Goal: Information Seeking & Learning: Check status

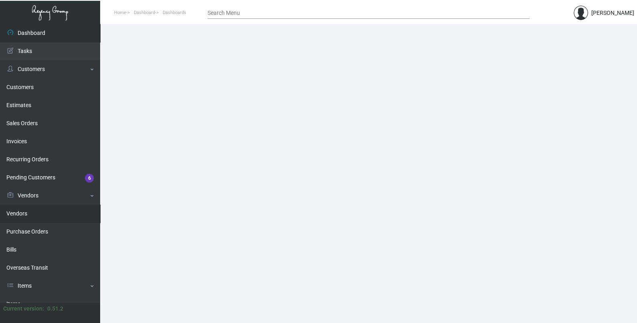
scroll to position [118, 0]
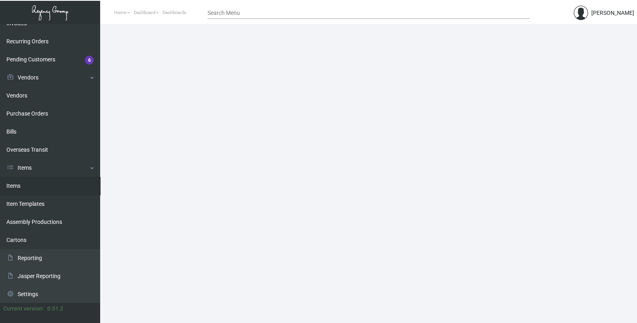
click at [24, 189] on link "Items" at bounding box center [50, 186] width 100 height 18
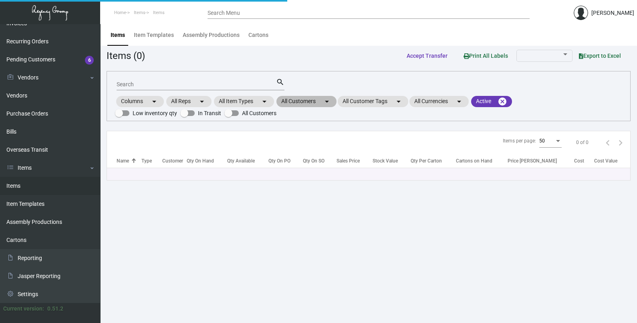
click at [320, 104] on mat-chip "All Customers arrow_drop_down" at bounding box center [307, 101] width 60 height 11
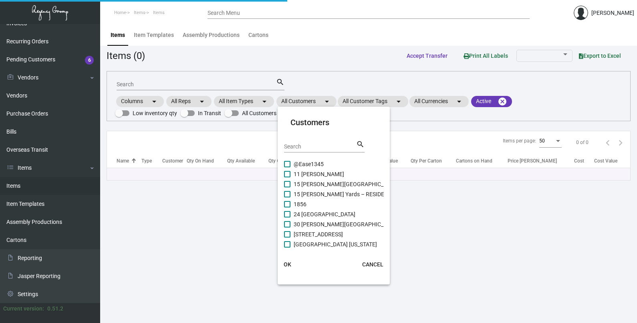
click at [315, 146] on input "Search" at bounding box center [320, 146] width 72 height 6
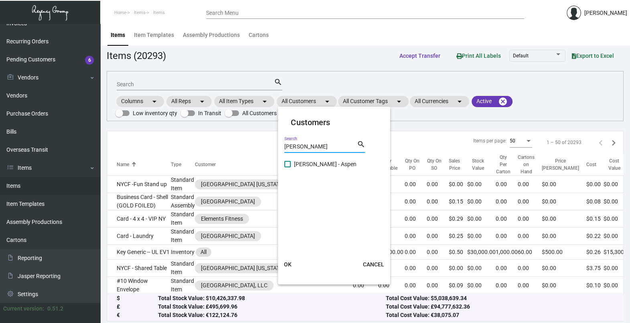
type input "[PERSON_NAME]"
click at [309, 166] on span "[PERSON_NAME] - Aspen" at bounding box center [325, 164] width 63 height 10
click at [287, 167] on input "[PERSON_NAME] - Aspen" at bounding box center [287, 167] width 0 height 0
checkbox input "true"
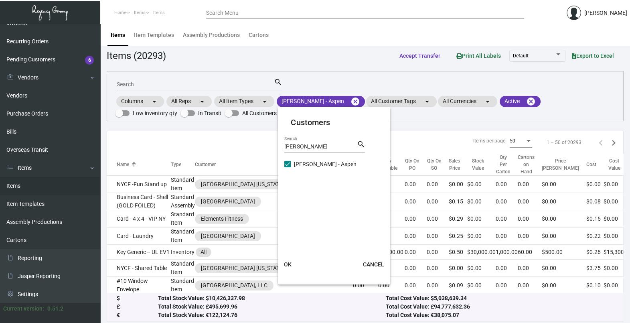
click at [285, 265] on span "OK" at bounding box center [288, 264] width 8 height 6
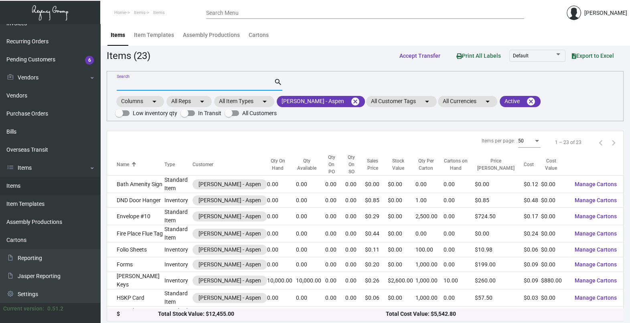
click at [192, 86] on input "Search" at bounding box center [195, 84] width 157 height 6
type input "Key"
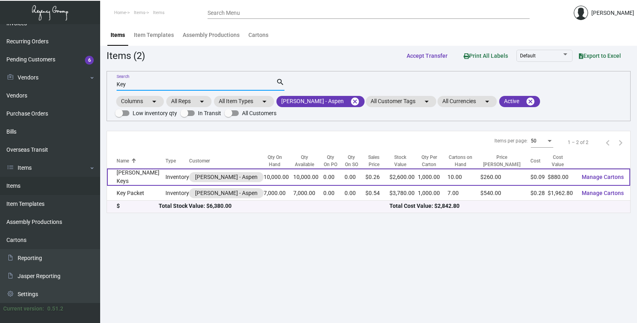
click at [293, 180] on td "10,000.00" at bounding box center [308, 176] width 30 height 17
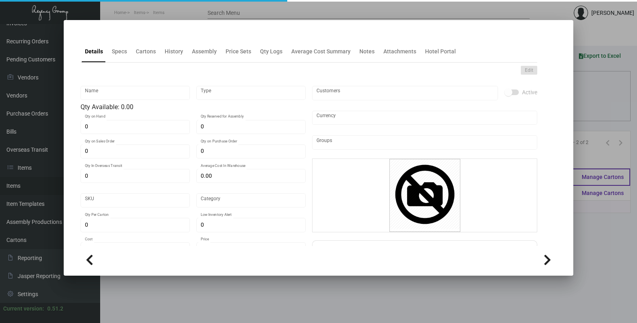
type input "[PERSON_NAME] Keys"
type input "Inventory"
type input "10,000"
type input "$ 0.088"
type input "1300"
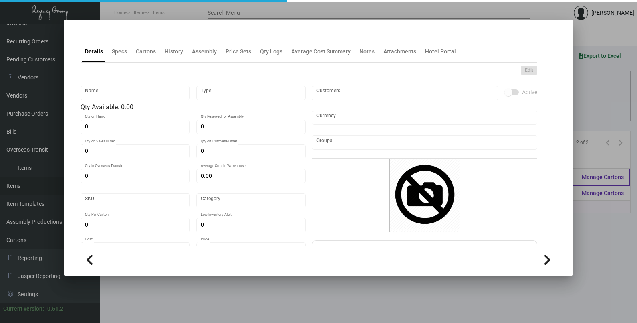
type input "Standard"
type input "1,000"
type input "3,000"
type input "$ 0.088"
type input "$ 0.26"
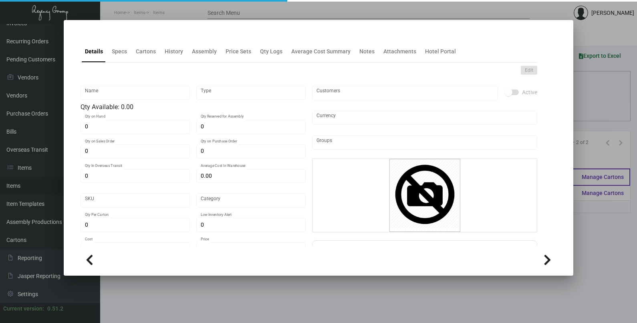
type textarea "Keys: Size CR80, #30 mill white laminated PVC plastic cards, printing 2 sides, …"
checkbox input "true"
type input "United States Dollar $"
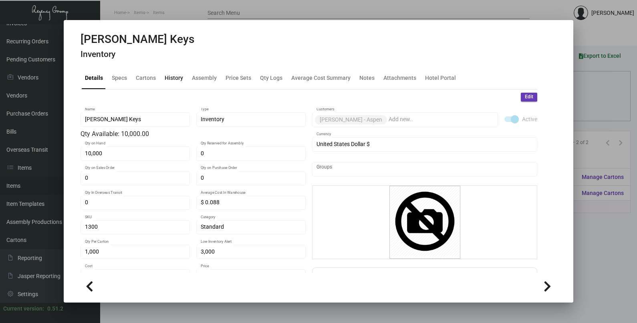
click at [174, 81] on div "History" at bounding box center [174, 78] width 18 height 8
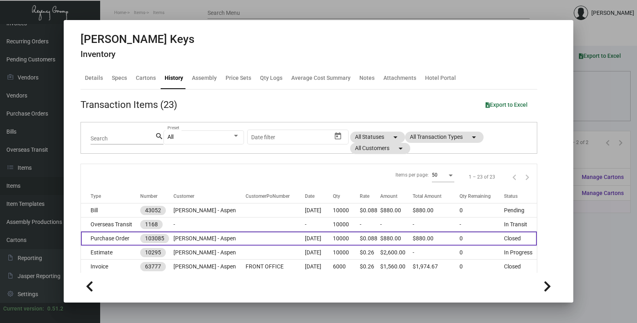
click at [275, 238] on td at bounding box center [275, 238] width 59 height 14
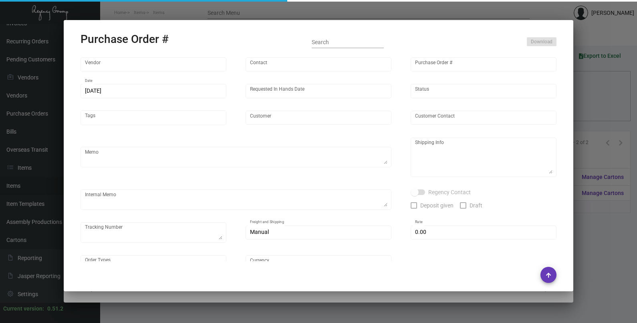
type input "Nexqo"
type input "[PERSON_NAME]"
type input "103085"
type input "[DATE]"
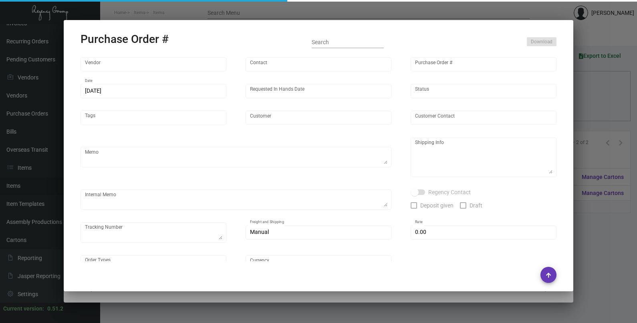
type input "[PERSON_NAME] - Aspen"
type textarea "By boat to our NJ warehouse. Please rush production and include this order in t…"
type textarea "Regency Group NJ - [PERSON_NAME] [STREET_ADDRESS]"
checkbox input "true"
type input "$ 0.00"
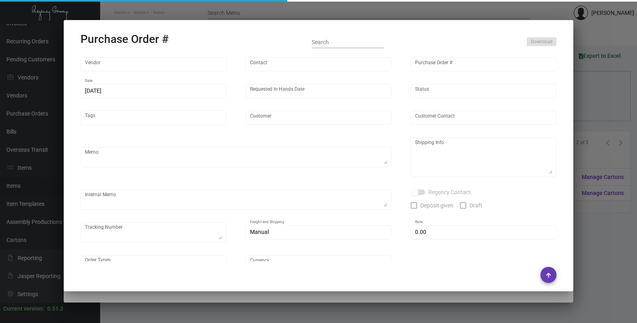
type input "United States Dollar $"
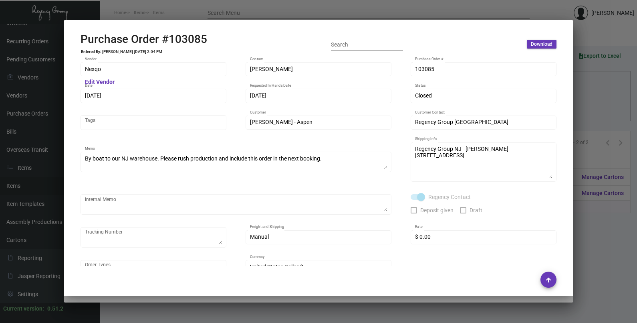
click at [593, 107] on div at bounding box center [318, 161] width 637 height 323
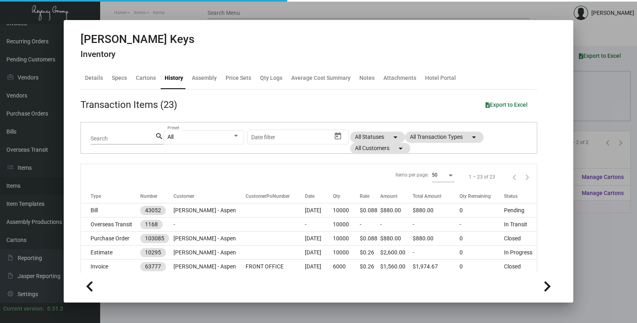
click at [593, 107] on div at bounding box center [318, 161] width 637 height 323
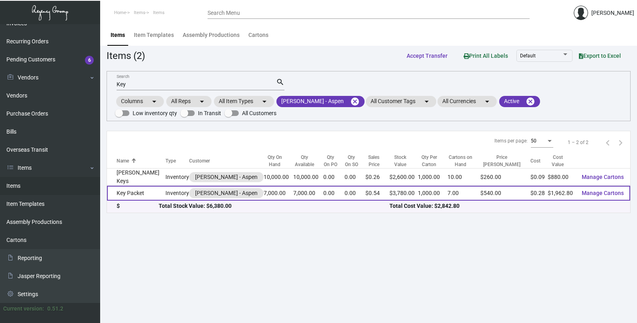
click at [293, 195] on td "7,000.00" at bounding box center [308, 193] width 30 height 15
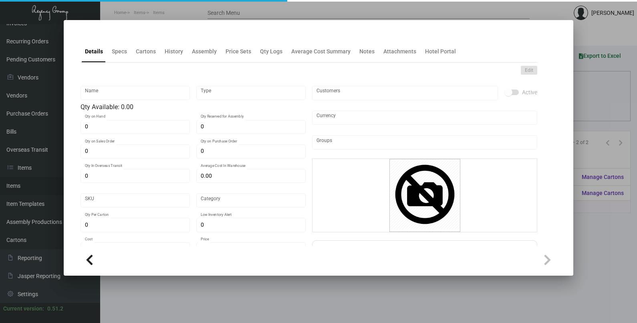
type input "Key Packet"
type input "Inventory"
type input "7,000"
type input "$ 0.30459"
type input "1299"
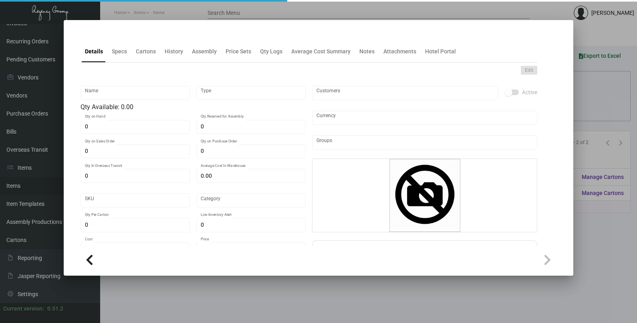
type input "Standard"
type input "1,000"
type input "3,000"
type input "$ 0.2804"
type input "$ 0.54"
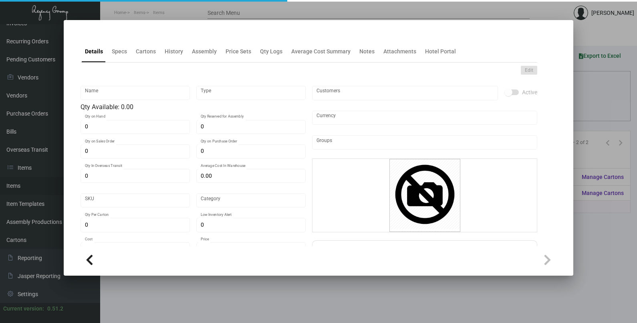
type textarea "Key Card Holder [PERSON_NAME] Open size: 7in X 4,5in; Close: 3.5in X 4,5in Ink …"
checkbox input "true"
type input "United States Dollar $"
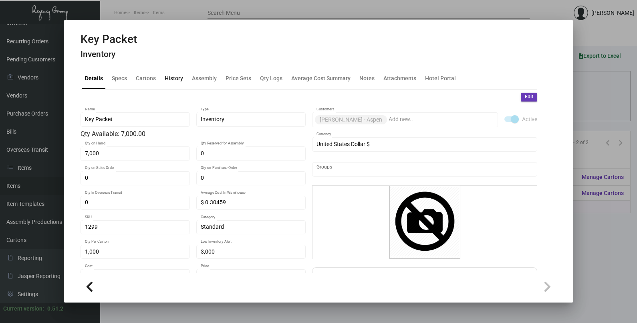
click at [177, 82] on div "History" at bounding box center [174, 78] width 25 height 19
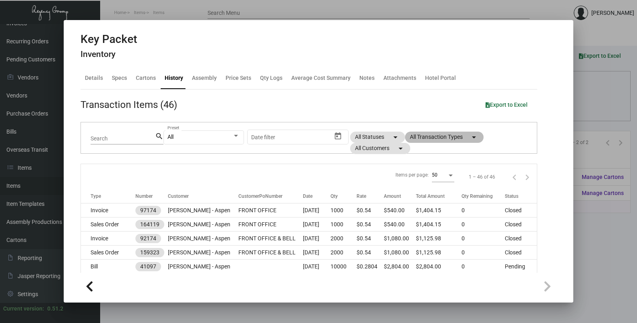
click at [451, 140] on mat-chip "All Transaction Types arrow_drop_down" at bounding box center [444, 136] width 79 height 11
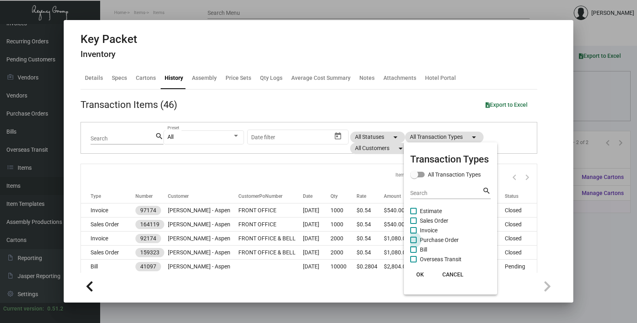
click at [438, 236] on span "Purchase Order" at bounding box center [439, 240] width 39 height 10
click at [414, 243] on input "Purchase Order" at bounding box center [413, 243] width 0 height 0
checkbox input "true"
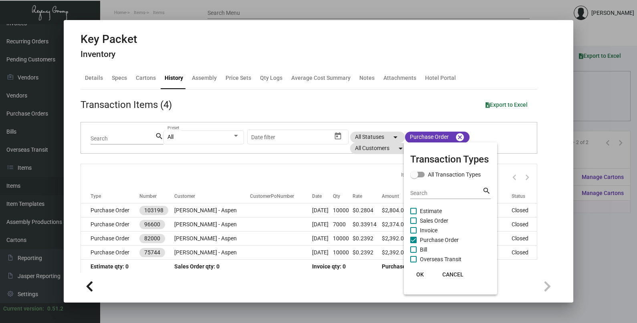
click at [418, 274] on span "OK" at bounding box center [420, 274] width 8 height 6
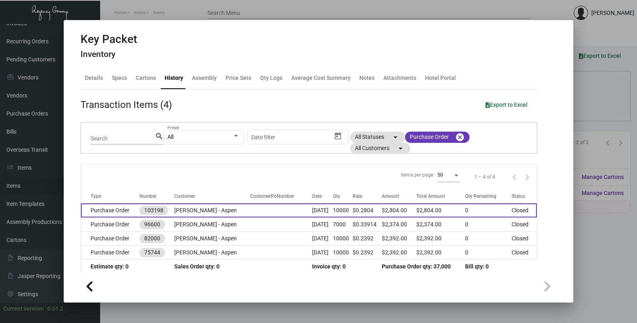
click at [250, 215] on td at bounding box center [281, 210] width 62 height 14
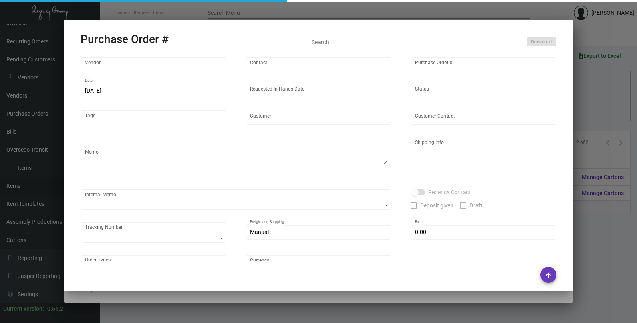
type input "Evergreen Manufacturing"
type input "[PERSON_NAME]"
type input "103198"
type input "[DATE]"
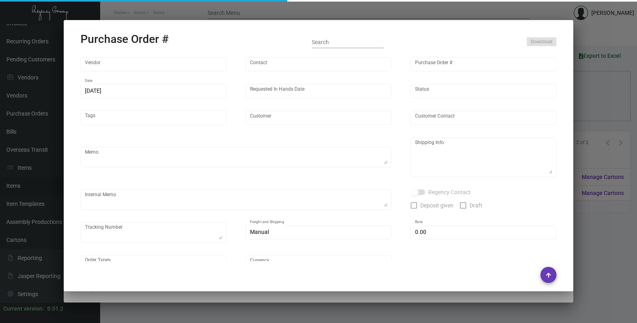
type input "[PERSON_NAME] - Aspen"
type textarea "Order#33373; estimated finish date is [DATE]. ***ANY PRICE DISCREPANCY MUST BE …"
type textarea "Regency Group LA [STREET_ADDRESS]"
type textarea "LA Warehouse. [DATE] - [PERSON_NAME] stock will take 3-5 weeks to get. 2/6 - 1 …"
checkbox input "true"
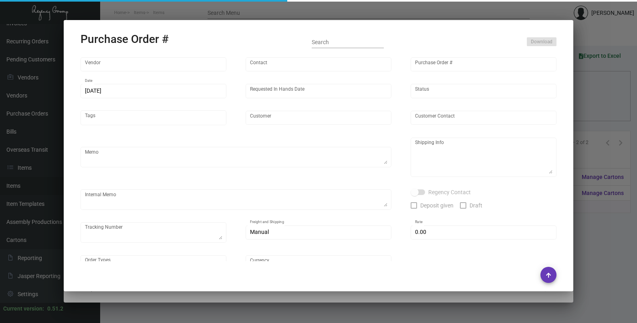
type input "$ 0.00"
type input "United States Dollar $"
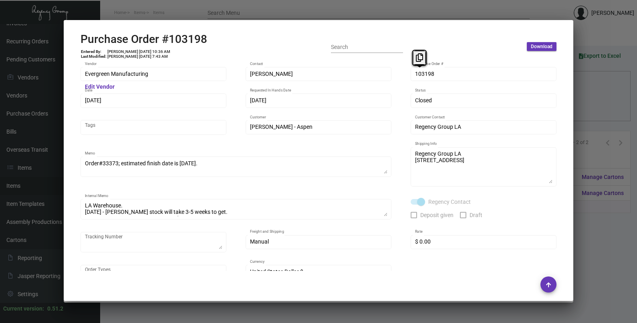
drag, startPoint x: 422, startPoint y: 74, endPoint x: 446, endPoint y: 30, distance: 50.4
click at [419, 60] on icon at bounding box center [419, 57] width 7 height 8
drag, startPoint x: 100, startPoint y: 101, endPoint x: 98, endPoint y: 83, distance: 17.3
click at [98, 83] on icon at bounding box center [98, 84] width 7 height 8
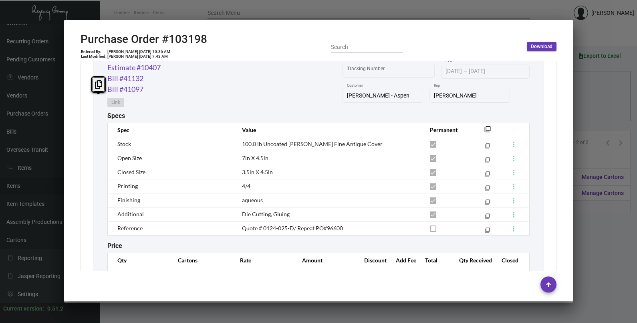
scroll to position [464, 0]
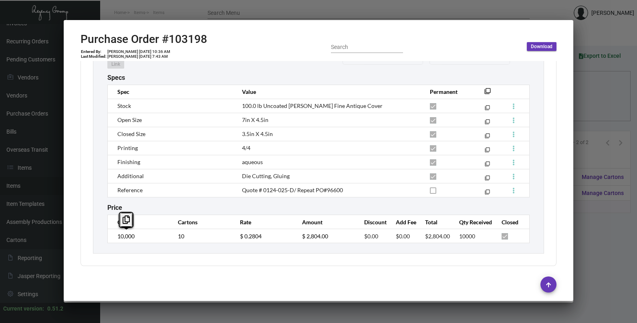
click at [111, 239] on td "10,000" at bounding box center [139, 236] width 62 height 14
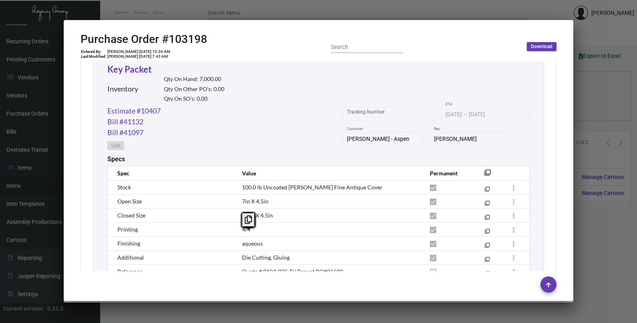
scroll to position [314, 0]
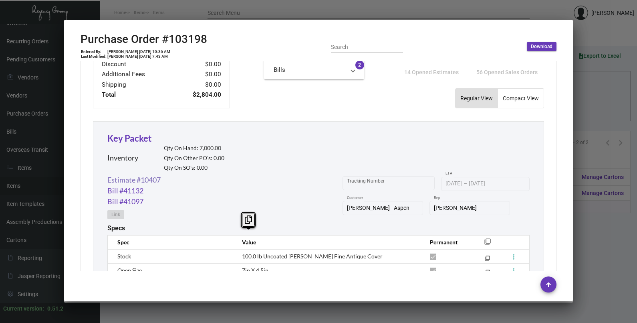
click at [140, 184] on link "Estimate #10407" at bounding box center [133, 179] width 53 height 11
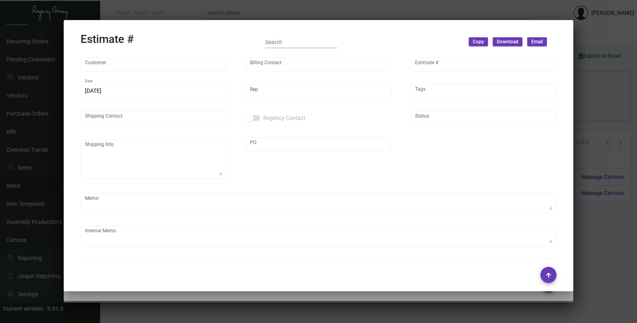
type input "[PERSON_NAME] - Aspen"
type input "[PERSON_NAME]"
type input "10407"
type input "[DATE]"
type input "[PERSON_NAME]"
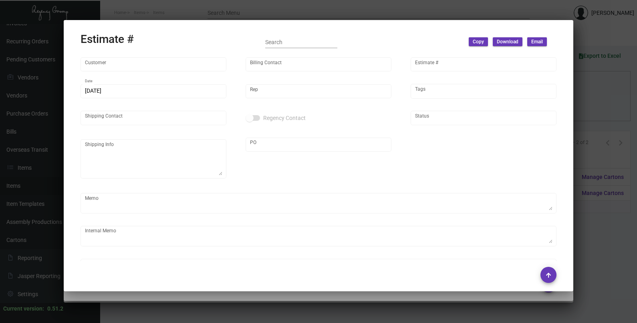
type textarea "LA Warehouse."
type input "United States Dollar $"
type input "$ 0.00"
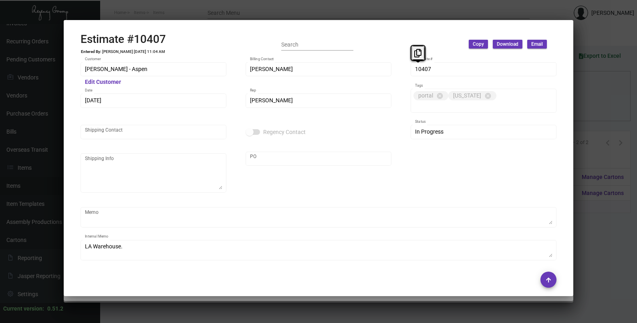
drag, startPoint x: 418, startPoint y: 71, endPoint x: 411, endPoint y: 49, distance: 22.3
click at [411, 49] on body "Home Items Items Search Menu [PERSON_NAME] Dashboard Dashboard Tasks Customers …" at bounding box center [318, 161] width 637 height 323
drag, startPoint x: 411, startPoint y: 49, endPoint x: 439, endPoint y: 76, distance: 39.1
click at [462, 81] on div "10407 Estimate #" at bounding box center [484, 73] width 146 height 22
drag, startPoint x: 423, startPoint y: 70, endPoint x: 418, endPoint y: 56, distance: 15.5
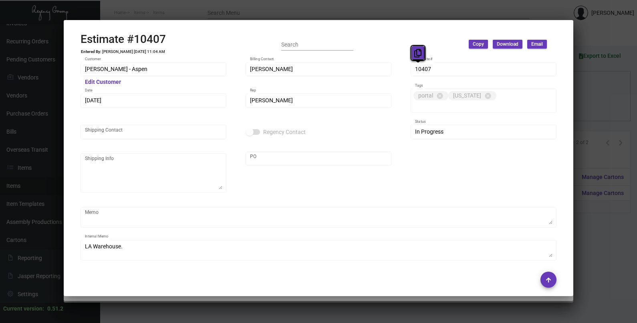
click at [418, 56] on icon at bounding box center [417, 53] width 7 height 8
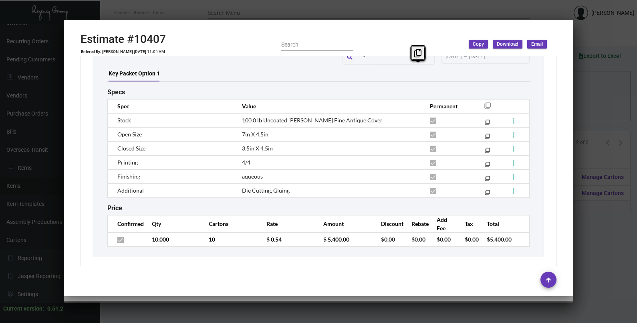
scroll to position [510, 0]
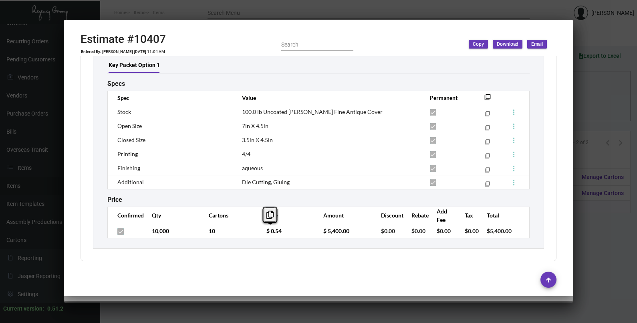
click at [261, 232] on td "$ 0.54" at bounding box center [286, 231] width 57 height 14
copy span "7in X 4.5in"
drag, startPoint x: 272, startPoint y: 128, endPoint x: 240, endPoint y: 130, distance: 31.3
click at [240, 130] on td "7in X 4.5in" at bounding box center [328, 126] width 188 height 14
copy span "3.5in X 4.5in"
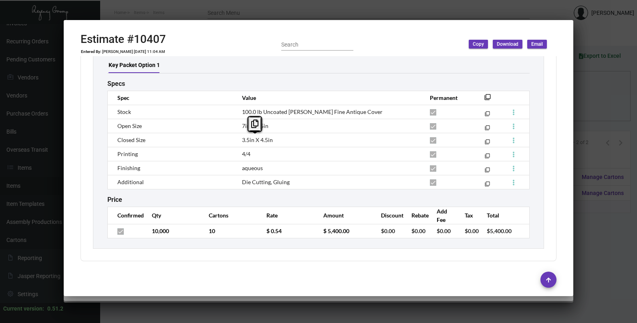
drag, startPoint x: 277, startPoint y: 143, endPoint x: 241, endPoint y: 146, distance: 35.8
click at [241, 146] on td "3.5in X 4.5in" at bounding box center [328, 140] width 188 height 14
